Goal: Information Seeking & Learning: Check status

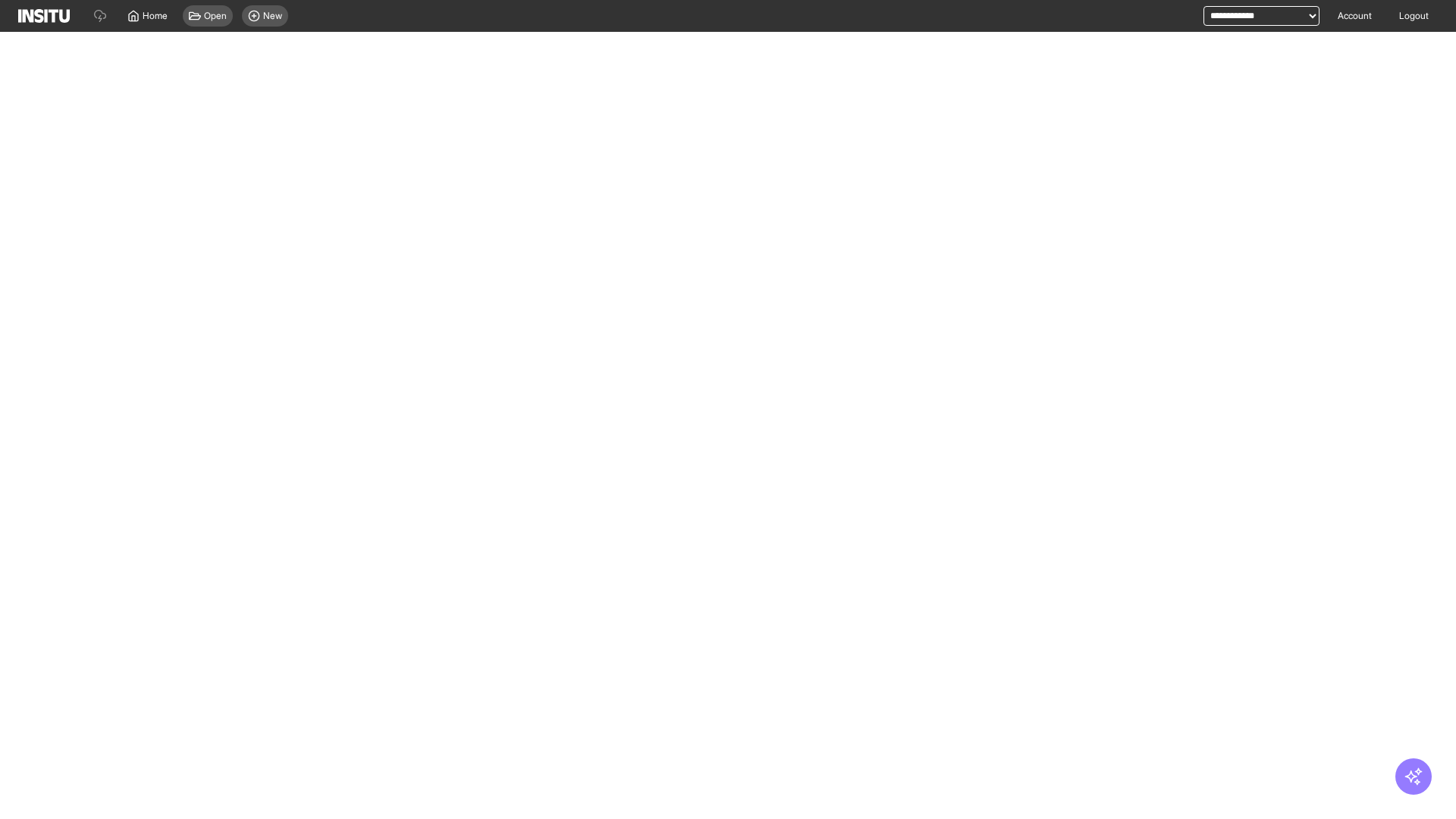
select select "**"
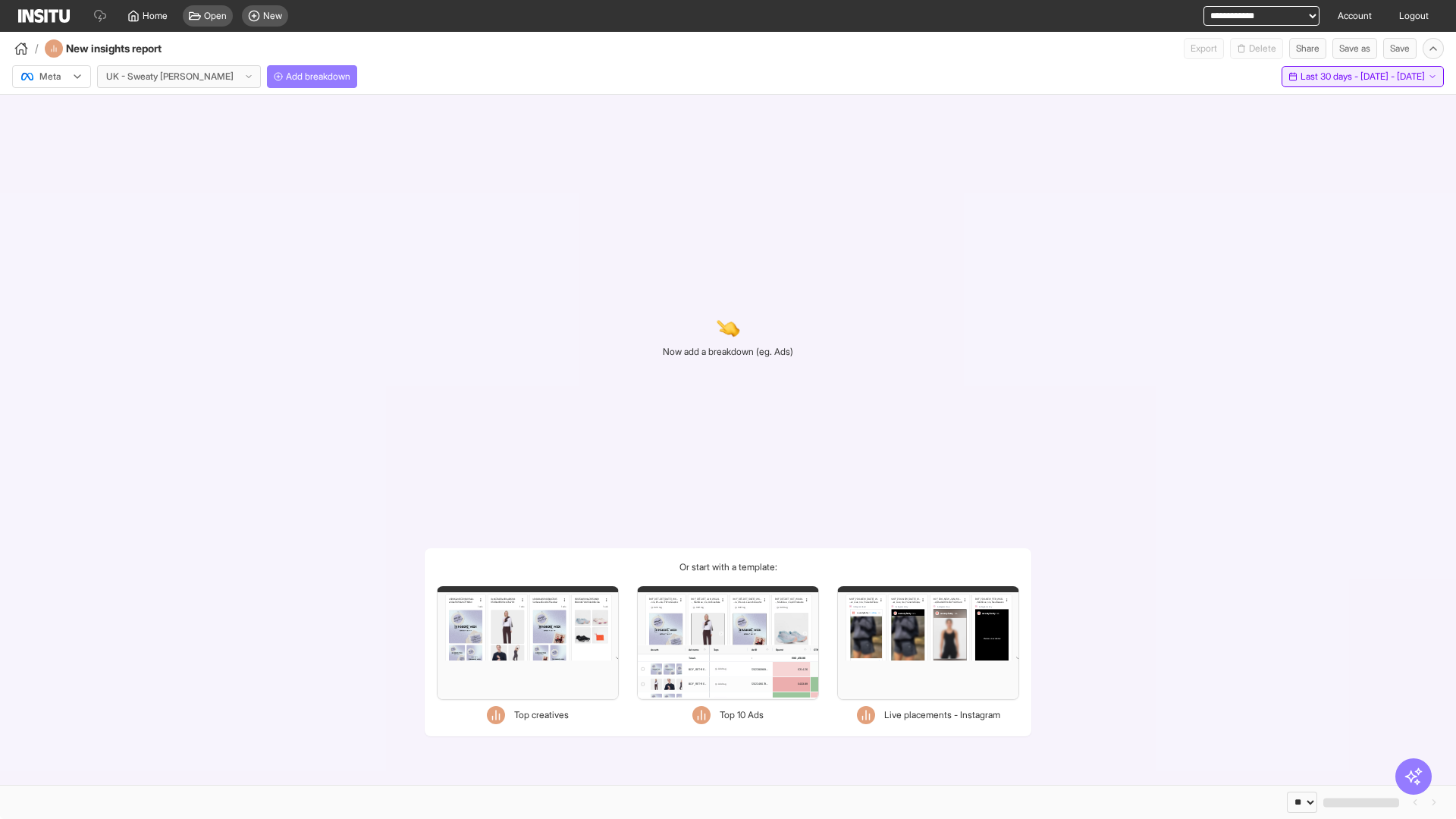
click at [1330, 77] on span "Last 30 days - [DATE] - [DATE]" at bounding box center [1363, 77] width 125 height 12
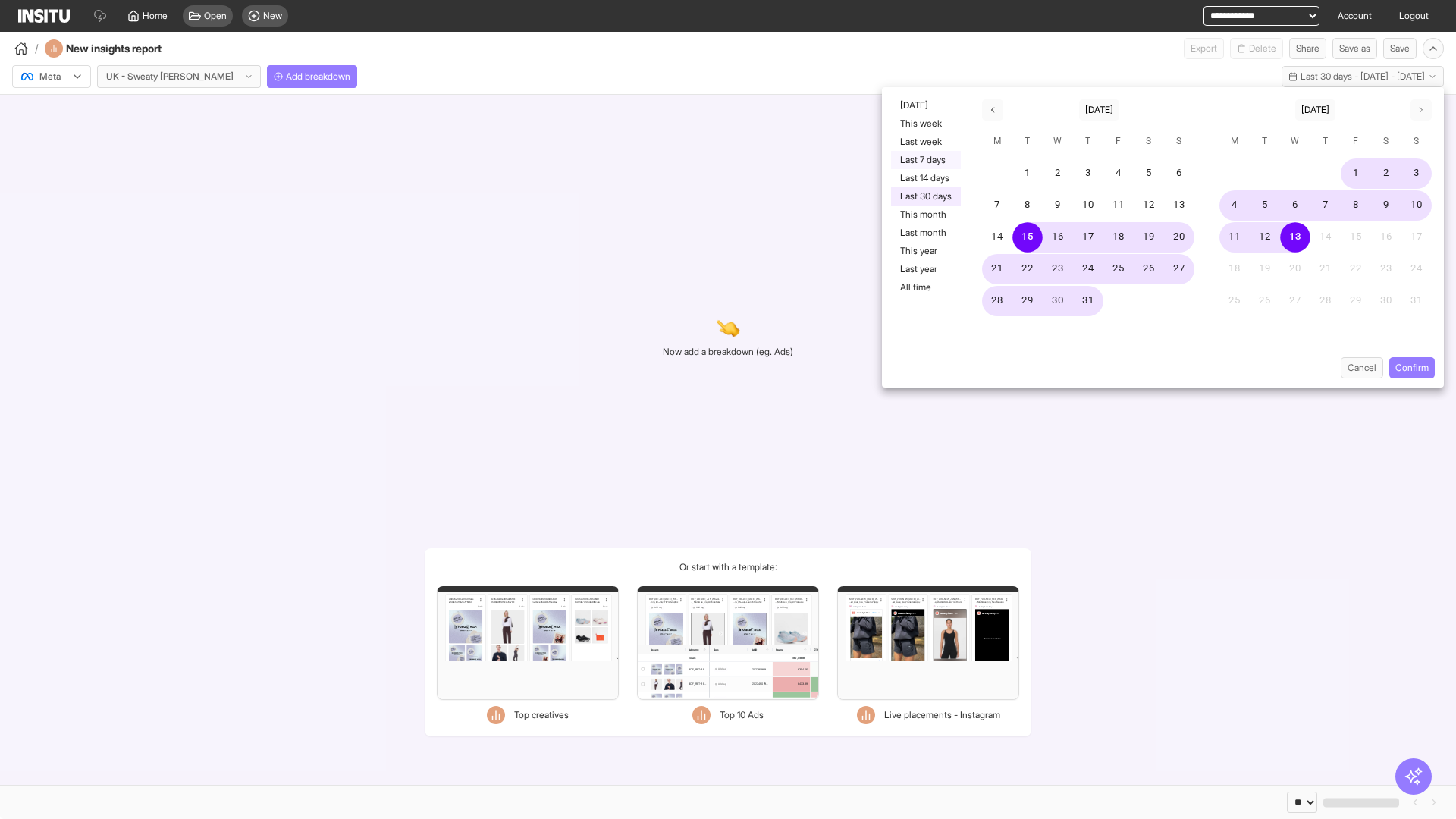
click at [925, 160] on button "Last 7 days" at bounding box center [926, 160] width 70 height 18
